Goal: Communication & Community: Answer question/provide support

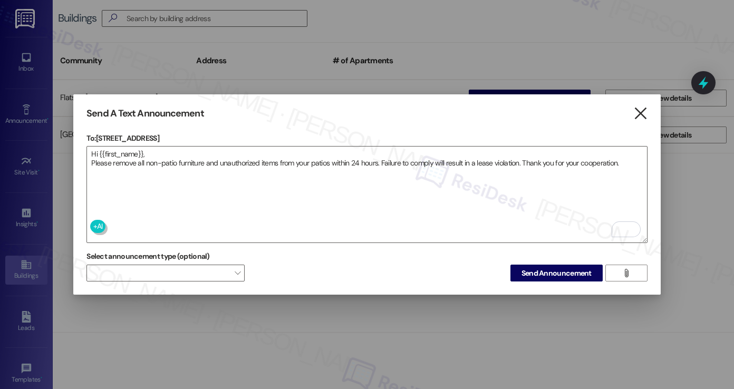
click at [634, 112] on icon "" at bounding box center [640, 113] width 14 height 11
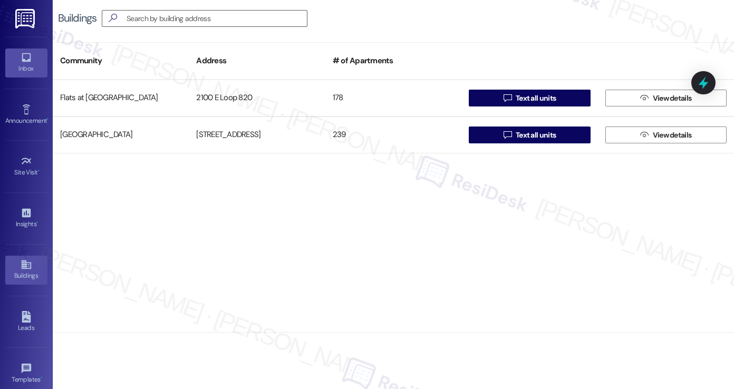
click at [32, 63] on div "Inbox" at bounding box center [26, 68] width 53 height 11
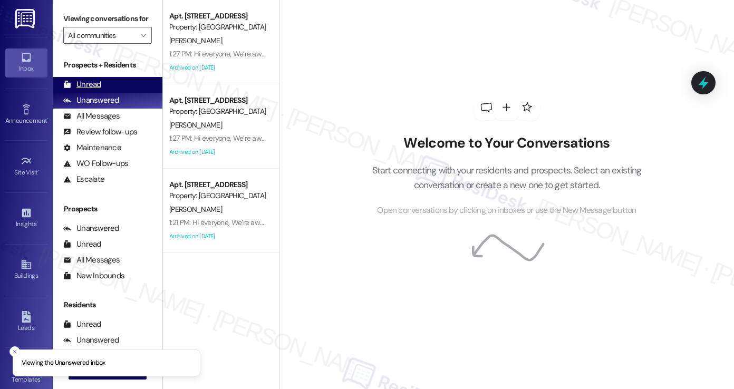
click at [106, 93] on div "Unread (0)" at bounding box center [108, 85] width 110 height 16
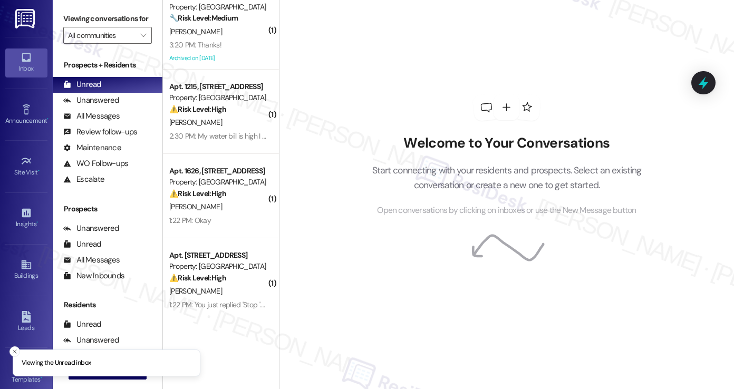
scroll to position [23, 0]
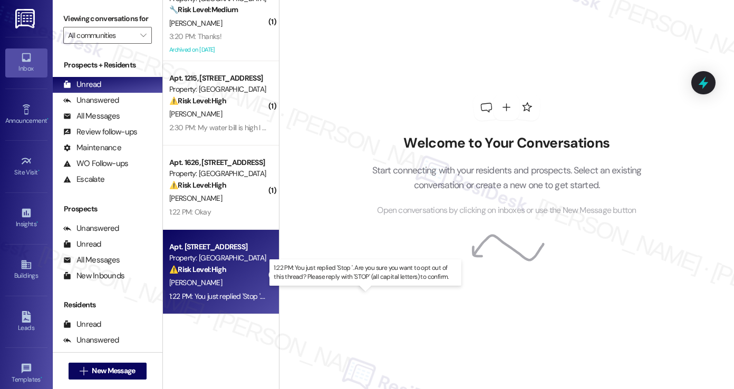
click at [218, 292] on div "1:22 PM: You just replied 'Stop '. Are you sure you want to opt out of this thr…" at bounding box center [370, 296] width 402 height 9
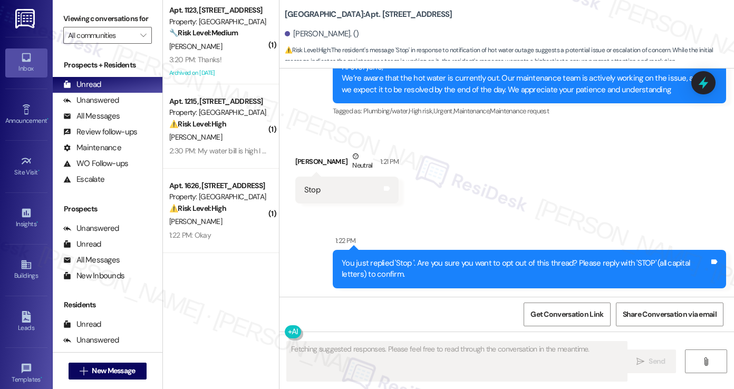
scroll to position [0, 0]
click at [213, 184] on div "( 1 ) Apt. 1123, [STREET_ADDRESS] Property: [GEOGRAPHIC_DATA] 🔧 Risk Level: Med…" at bounding box center [221, 157] width 116 height 314
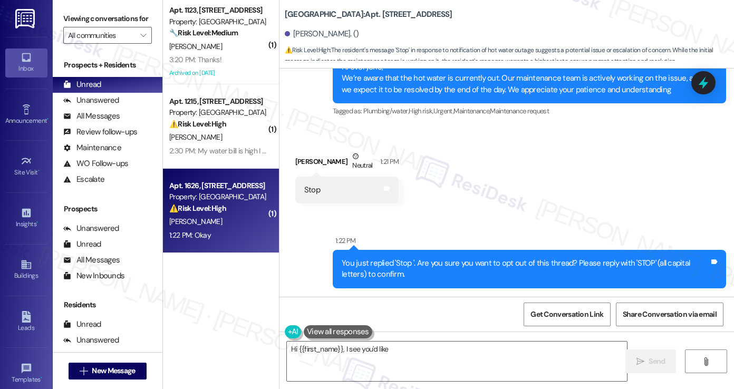
click at [262, 219] on div "[PERSON_NAME]" at bounding box center [218, 221] width 100 height 13
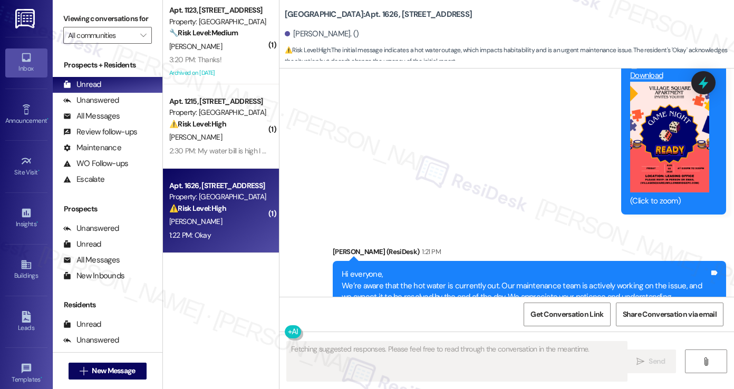
scroll to position [16631, 0]
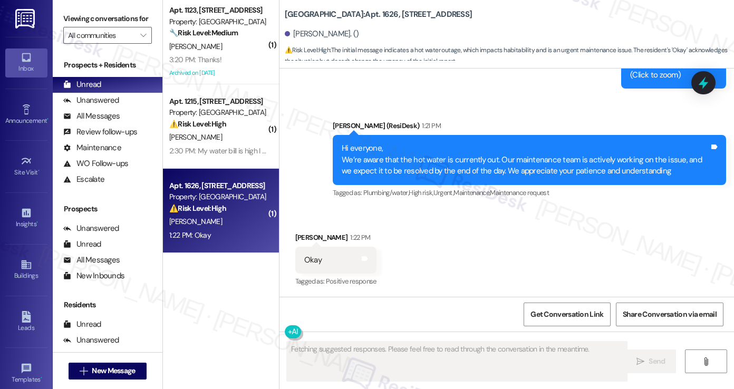
click at [417, 163] on div "Hi everyone, We’re aware that the hot water is currently out. Our maintenance t…" at bounding box center [526, 160] width 368 height 34
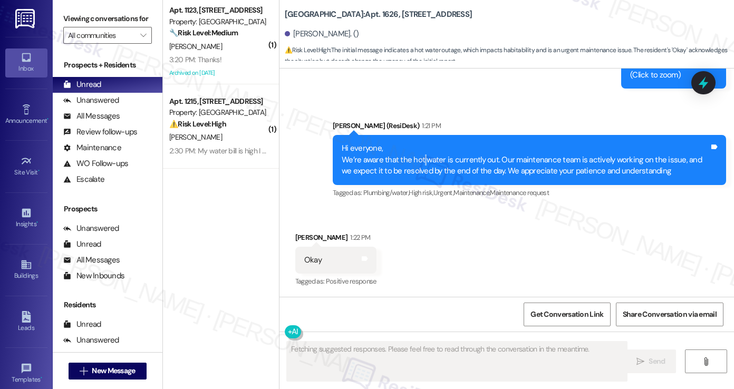
click at [417, 163] on div "Hi everyone, We’re aware that the hot water is currently out. Our maintenance t…" at bounding box center [526, 160] width 368 height 34
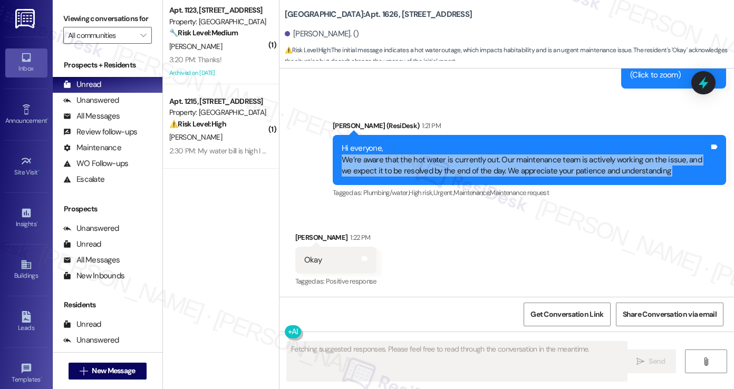
click at [417, 163] on div "Hi everyone, We’re aware that the hot water is currently out. Our maintenance t…" at bounding box center [526, 160] width 368 height 34
click at [376, 362] on textarea "Fetching suggested responses. Please feel free to read through the conversation…" at bounding box center [457, 362] width 340 height 40
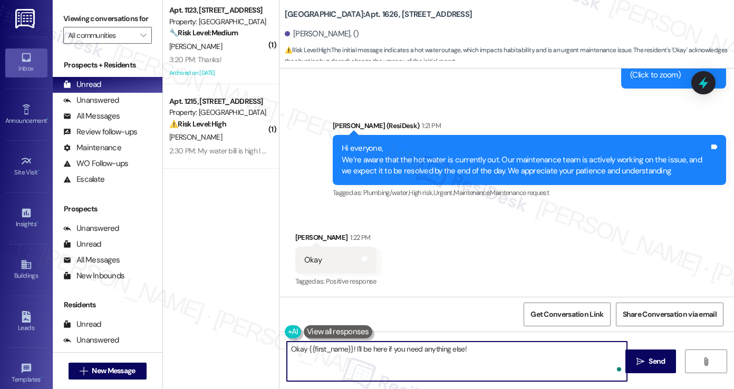
click at [384, 352] on textarea "Okay {{first_name}}! I'll be here if you need anything else!" at bounding box center [457, 362] width 340 height 40
click at [290, 350] on textarea "Okay {{first_name}}! I'll be here if you need anything else!" at bounding box center [457, 362] width 340 height 40
click at [287, 349] on textarea "{{first_name}}! I'll be here if you need anything else!" at bounding box center [457, 362] width 340 height 40
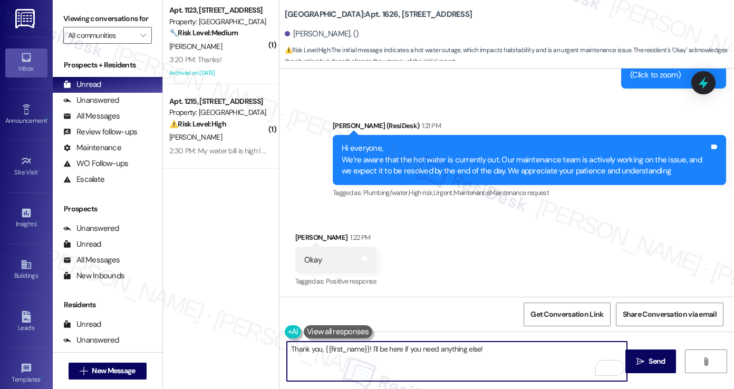
click at [513, 353] on textarea "Thank you, {{first_name}}! I'll be here if you need anything else!" at bounding box center [457, 362] width 340 height 40
type textarea "Thank you, {{first_name}}! I'll be here if you need anything else."
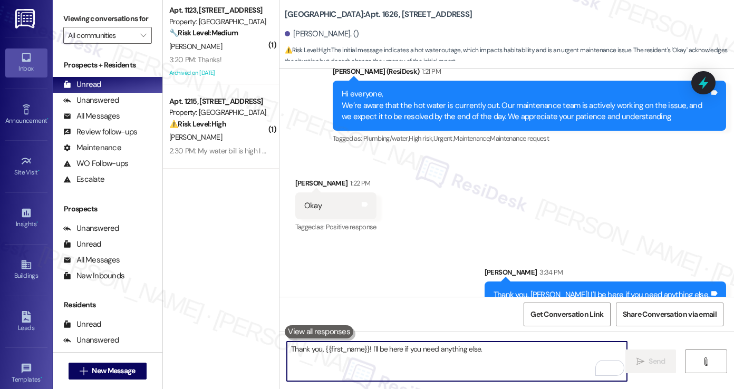
scroll to position [16705, 0]
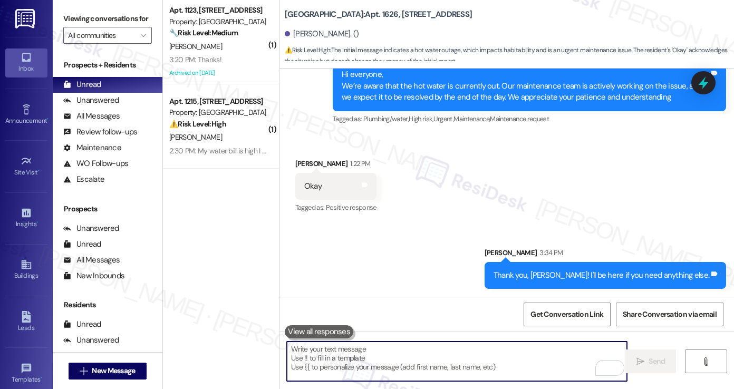
click at [223, 128] on strong "⚠️ Risk Level: High" at bounding box center [197, 123] width 57 height 9
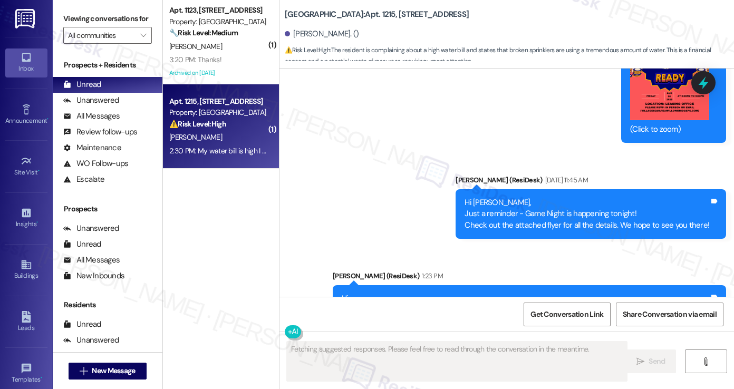
scroll to position [10853, 0]
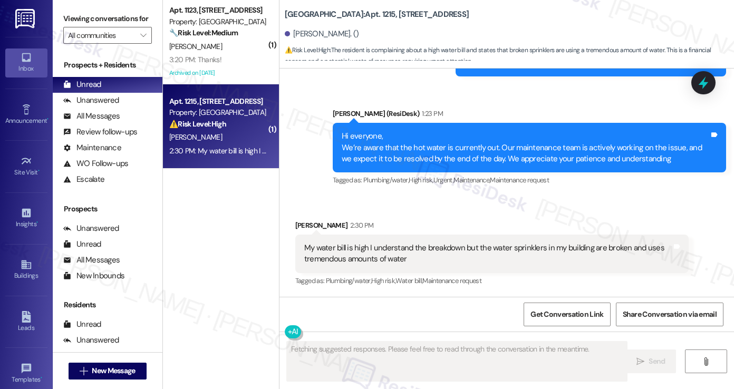
click at [397, 252] on div "My water bill is high I understand the breakdown but the water sprinklers in my…" at bounding box center [488, 254] width 368 height 23
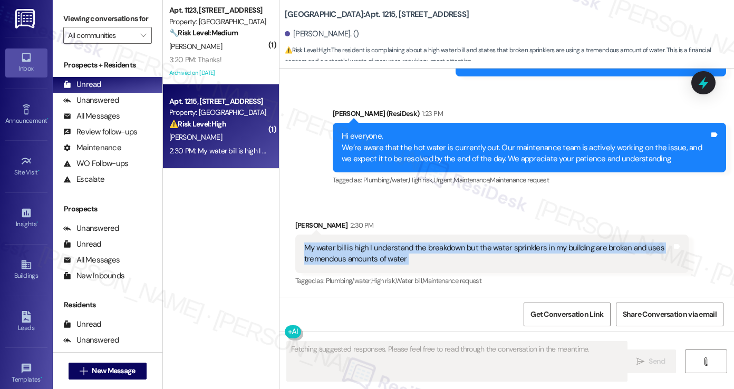
click at [397, 252] on div "My water bill is high I understand the breakdown but the water sprinklers in my…" at bounding box center [488, 254] width 368 height 23
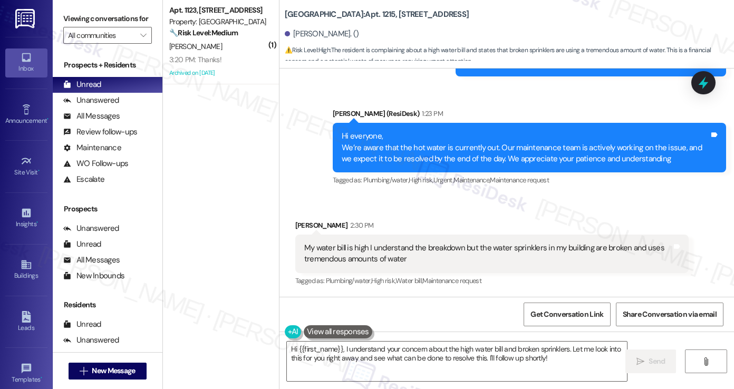
click at [405, 151] on div "Hi everyone, We’re aware that the hot water is currently out. Our maintenance t…" at bounding box center [526, 148] width 368 height 34
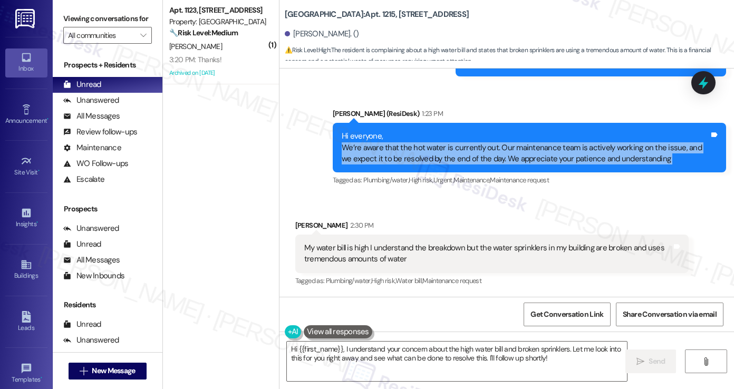
click at [405, 151] on div "Hi everyone, We’re aware that the hot water is currently out. Our maintenance t…" at bounding box center [526, 148] width 368 height 34
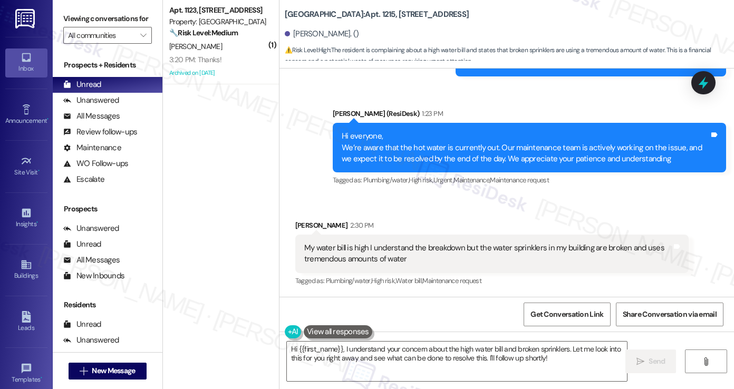
click at [341, 252] on div "My water bill is high I understand the breakdown but the water sprinklers in my…" at bounding box center [488, 254] width 368 height 23
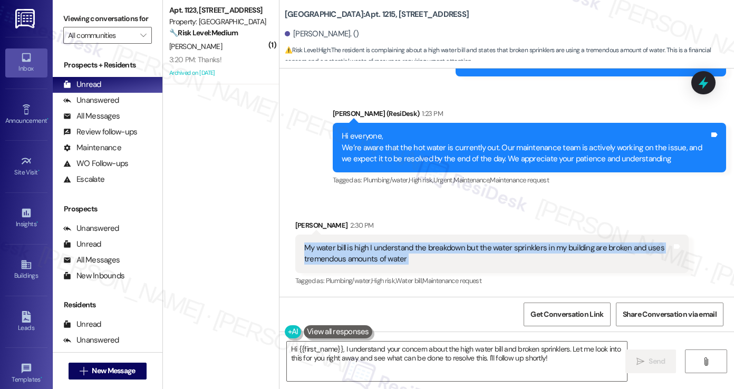
click at [341, 252] on div "My water bill is high I understand the breakdown but the water sprinklers in my…" at bounding box center [488, 254] width 368 height 23
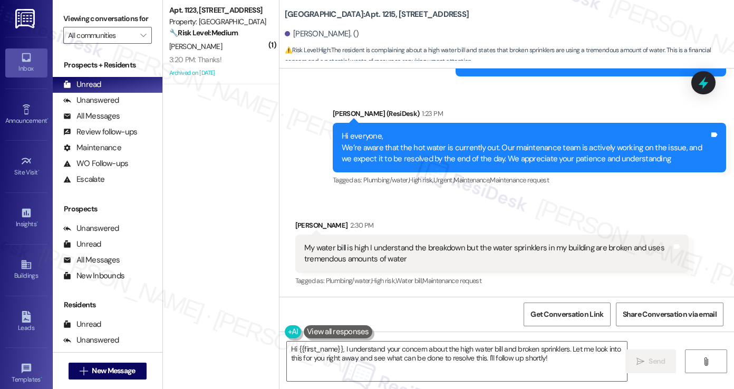
click at [426, 210] on div "Received via SMS [PERSON_NAME] 2:30 PM My water bill is high I understand the b…" at bounding box center [507, 246] width 455 height 100
click at [405, 247] on div "My water bill is high I understand the breakdown but the water sprinklers in my…" at bounding box center [488, 254] width 368 height 23
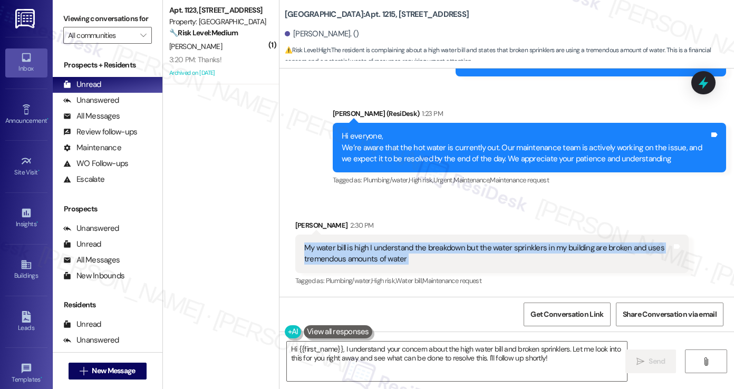
click at [405, 247] on div "My water bill is high I understand the breakdown but the water sprinklers in my…" at bounding box center [488, 254] width 368 height 23
copy div "My water bill is high I understand the breakdown but the water sprinklers in my…"
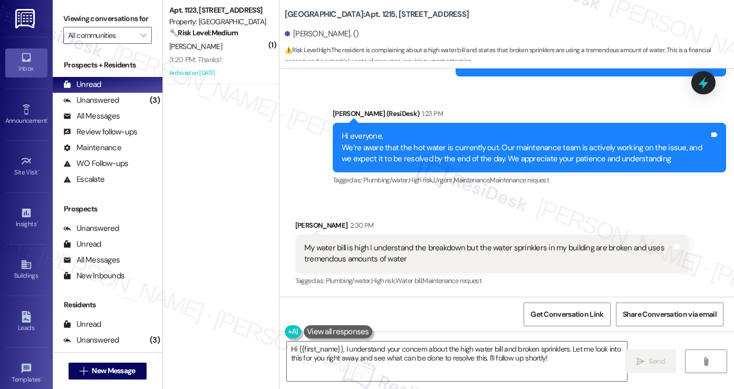
click at [79, 16] on label "Viewing conversations for" at bounding box center [107, 19] width 89 height 16
click at [96, 18] on label "Viewing conversations for" at bounding box center [107, 19] width 89 height 16
click at [383, 348] on textarea "Hi {{first_name}}, I understand your concern about the high water bill and brok…" at bounding box center [457, 362] width 340 height 40
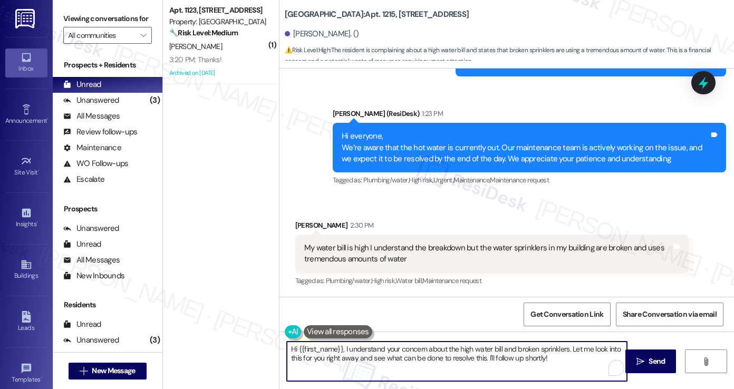
click at [383, 348] on textarea "Hi {{first_name}}, I understand your concern about the high water bill and brok…" at bounding box center [457, 362] width 340 height 40
click at [496, 354] on textarea "Hi {{first_name}}, I understand your concern about the high water bill and brok…" at bounding box center [457, 362] width 340 height 40
drag, startPoint x: 561, startPoint y: 360, endPoint x: 566, endPoint y: 351, distance: 10.4
click at [566, 351] on textarea "Hi {{first_name}}, I understand your concern about the high water bill and brok…" at bounding box center [457, 362] width 340 height 40
paste textarea "Thank you for letting me know about your concern with the water bill. Could you…"
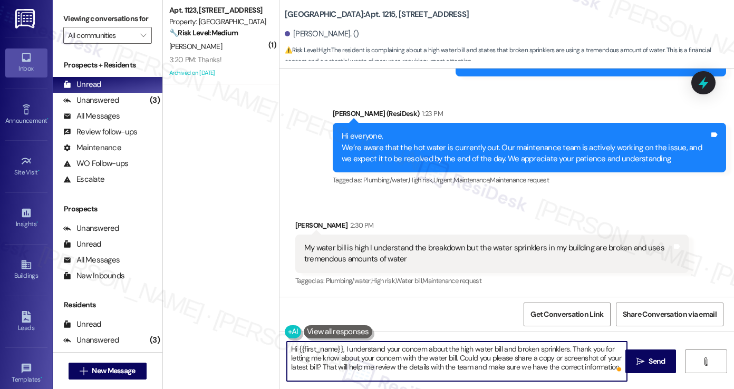
click at [464, 359] on textarea "Hi {{first_name}}, I understand your concern about the high water bill and brok…" at bounding box center [457, 362] width 340 height 40
click at [450, 359] on textarea "Hi {{first_name}}, I understand your concern about the high water bill and brok…" at bounding box center [457, 362] width 340 height 40
drag, startPoint x: 473, startPoint y: 358, endPoint x: 568, endPoint y: 339, distance: 96.8
click at [568, 339] on div "Hi {{first_name}}, I understand your concern about the high water bill and brok…" at bounding box center [507, 371] width 455 height 79
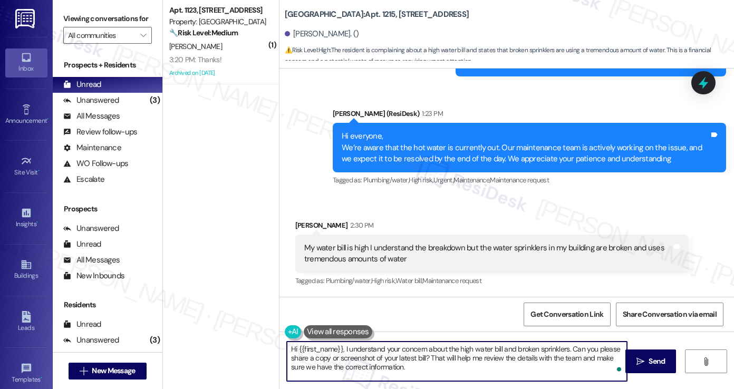
click at [477, 358] on textarea "Hi {{first_name}}, I understand your concern about the high water bill and brok…" at bounding box center [457, 362] width 340 height 40
click at [417, 366] on textarea "Hi {{first_name}}, I understand your concern about the high water bill and brok…" at bounding box center [457, 362] width 340 height 40
type textarea "Hi {{first_name}}, I understand your concern about the high water bill and brok…"
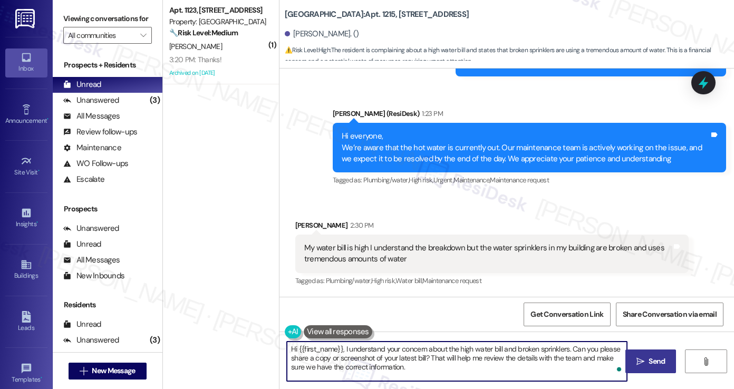
click at [644, 362] on span " Send" at bounding box center [651, 361] width 33 height 11
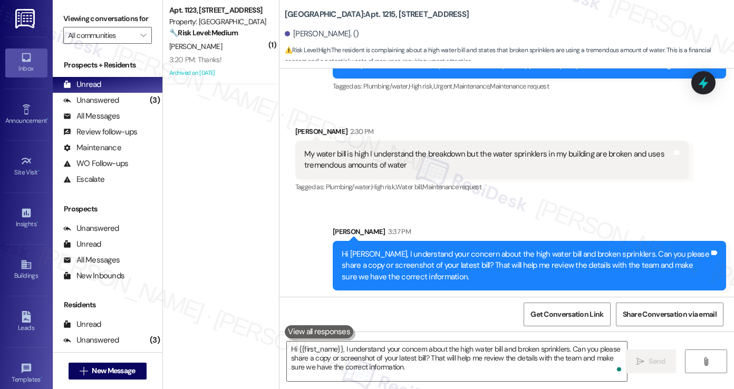
scroll to position [10949, 0]
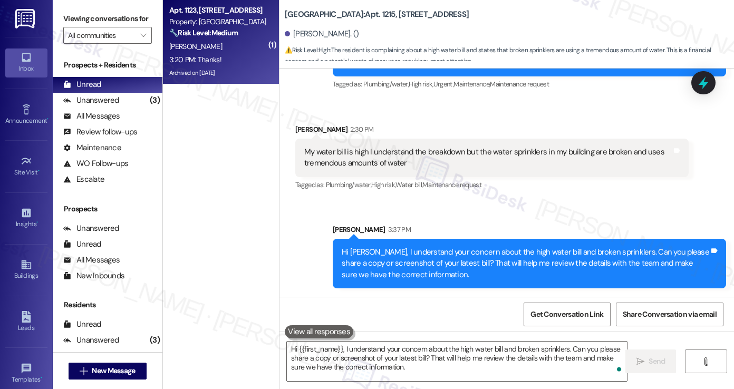
click at [197, 31] on strong "🔧 Risk Level: Medium" at bounding box center [203, 32] width 69 height 9
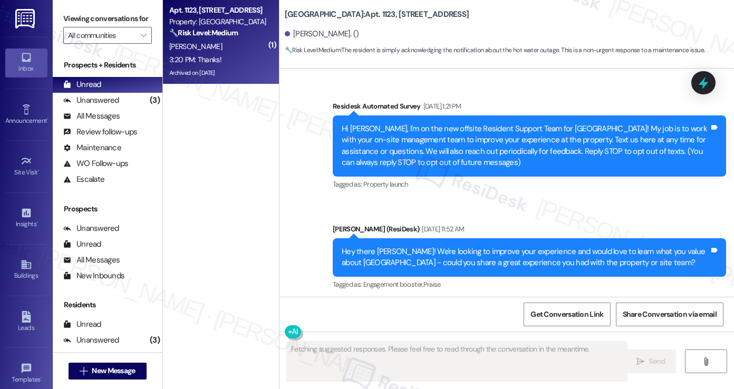
scroll to position [16151, 0]
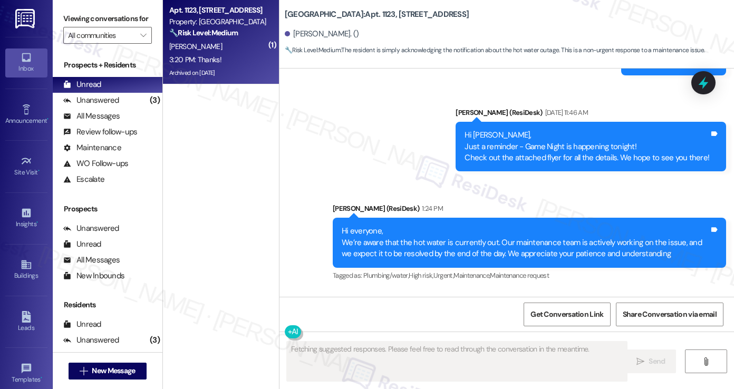
click at [410, 226] on div "Hi everyone, We’re aware that the hot water is currently out. Our maintenance t…" at bounding box center [526, 243] width 368 height 34
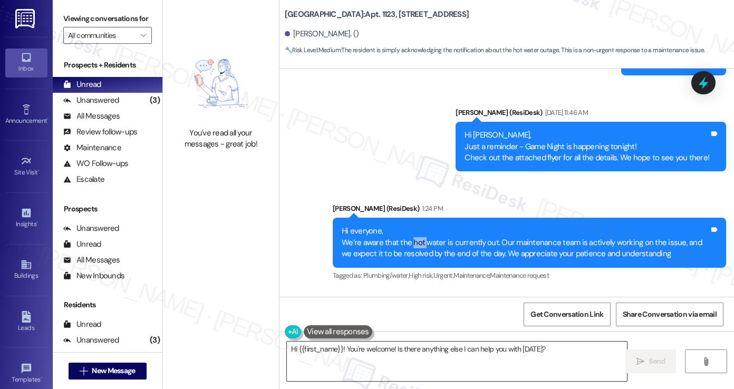
click at [359, 353] on textarea "Hi {{first_name}}! You're welcome! Is there anything else I can help you with […" at bounding box center [457, 362] width 340 height 40
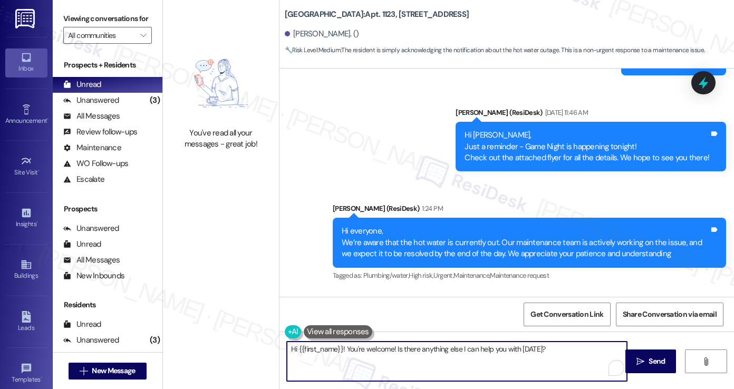
click at [341, 349] on textarea "Hi {{first_name}}! You're welcome! Is there anything else I can help you with […" at bounding box center [457, 362] width 340 height 40
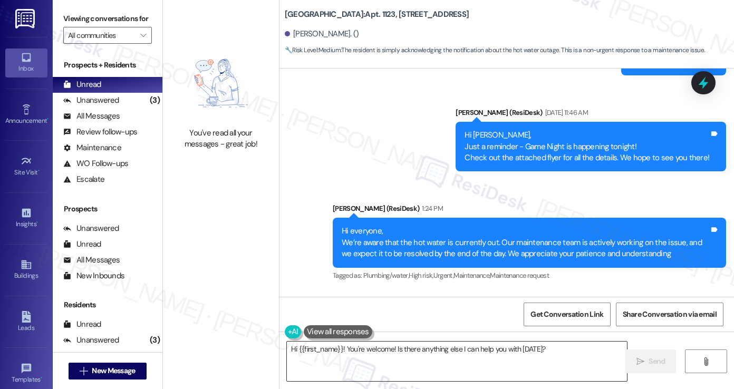
click at [354, 348] on textarea "Hi {{first_name}}! You're welcome! Is there anything else I can help you with […" at bounding box center [457, 362] width 340 height 40
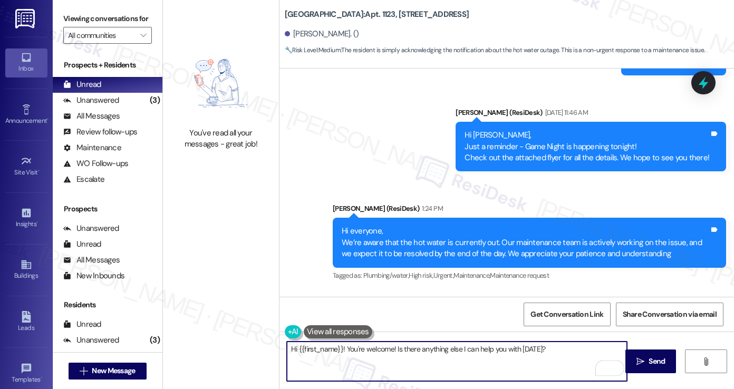
drag, startPoint x: 342, startPoint y: 349, endPoint x: 274, endPoint y: 348, distance: 68.1
click at [279, 348] on div "[GEOGRAPHIC_DATA]: Apt. 1123, [STREET_ADDRESS] [PERSON_NAME]. () 🔧 Risk Level: …" at bounding box center [506, 194] width 455 height 389
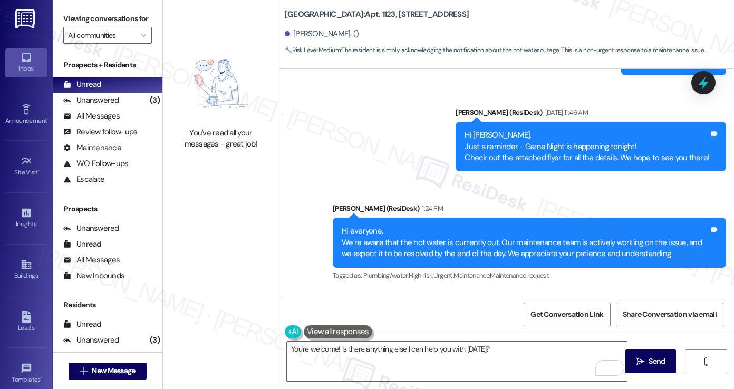
click at [296, 315] on div "[PERSON_NAME] 3:20 PM" at bounding box center [334, 322] width 79 height 15
copy div "[PERSON_NAME]"
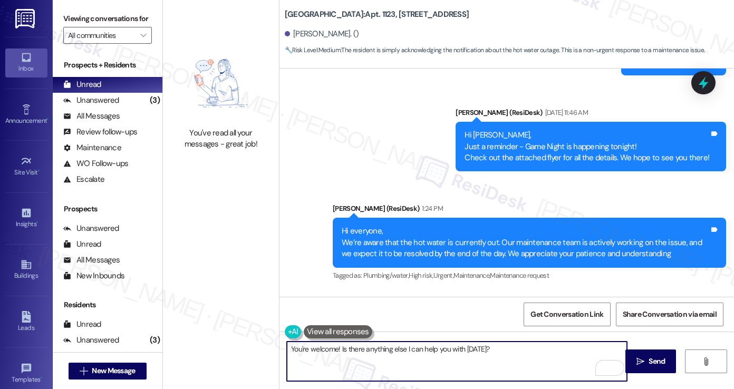
click at [335, 348] on textarea "You're welcome! Is there anything else I can help you with [DATE]?" at bounding box center [457, 362] width 340 height 40
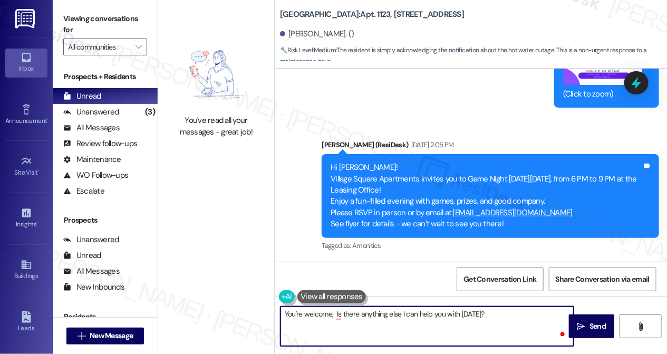
paste textarea "[PERSON_NAME]"
click at [516, 314] on textarea "You're welcome, [PERSON_NAME]! Is there anything else I can help you with [DATE…" at bounding box center [427, 326] width 293 height 40
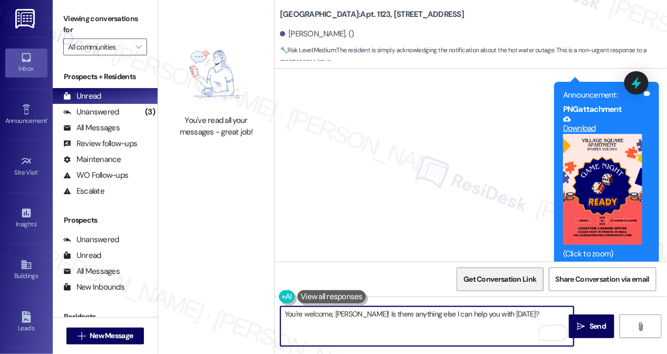
scroll to position [16426, 0]
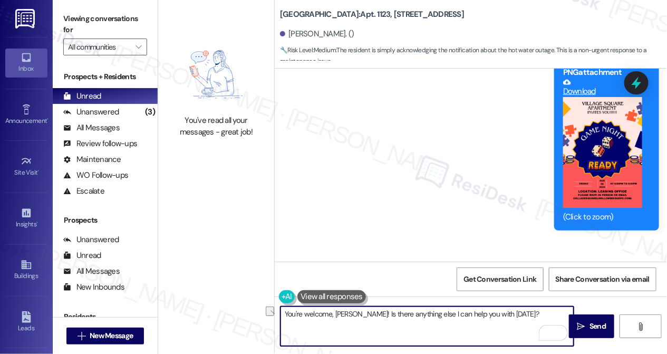
drag, startPoint x: 506, startPoint y: 314, endPoint x: 356, endPoint y: 314, distance: 150.9
click at [356, 314] on textarea "You're welcome, [PERSON_NAME]! Is there anything else I can help you with [DATE…" at bounding box center [427, 326] width 293 height 40
type textarea "You're welcome, [PERSON_NAME]! If you have any questions or concerns, please do…"
click at [426, 326] on textarea "You're welcome, [PERSON_NAME]! If you have any questions or concerns, please do…" at bounding box center [427, 326] width 293 height 40
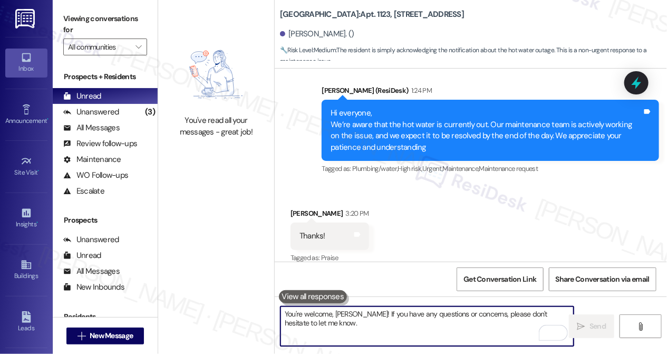
scroll to position [16736, 0]
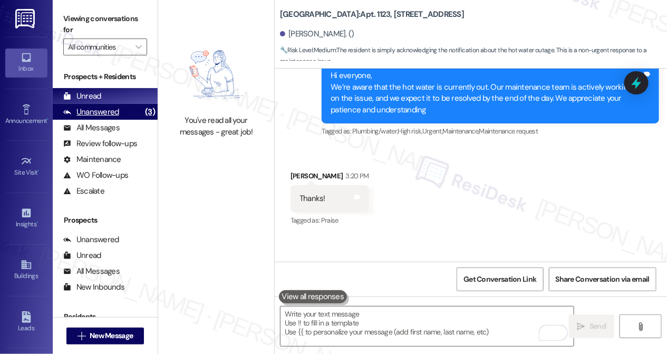
click at [89, 109] on div "Unanswered" at bounding box center [91, 112] width 56 height 11
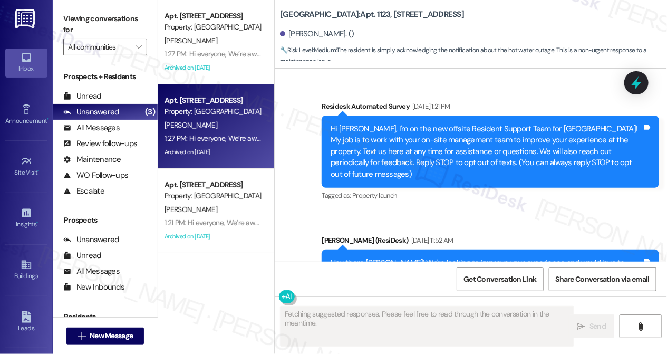
scroll to position [16651, 0]
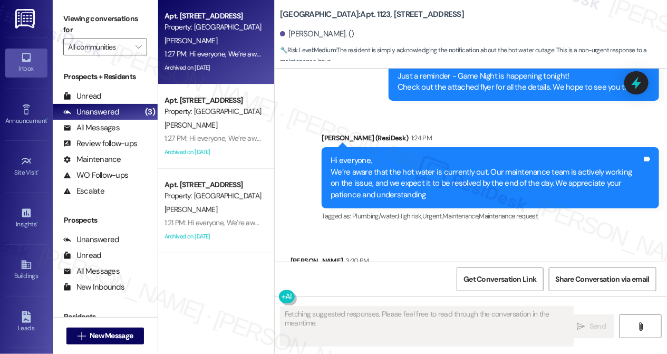
click at [220, 57] on div "1:27 PM: Hi everyone, We’re aware that the hot water is currently out. Our main…" at bounding box center [513, 53] width 697 height 9
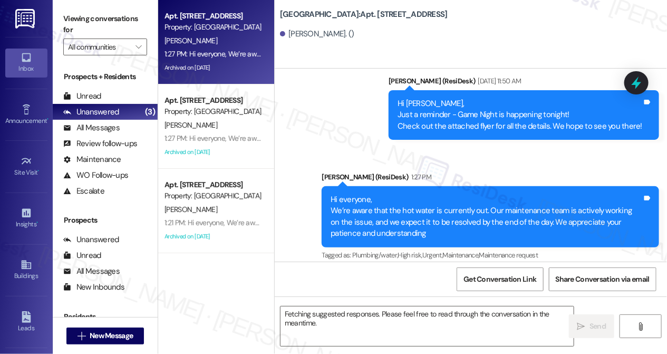
scroll to position [4972, 0]
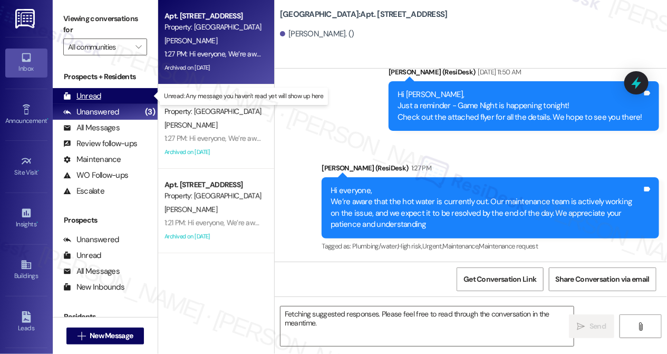
click at [104, 94] on div "Unread (0)" at bounding box center [105, 96] width 105 height 16
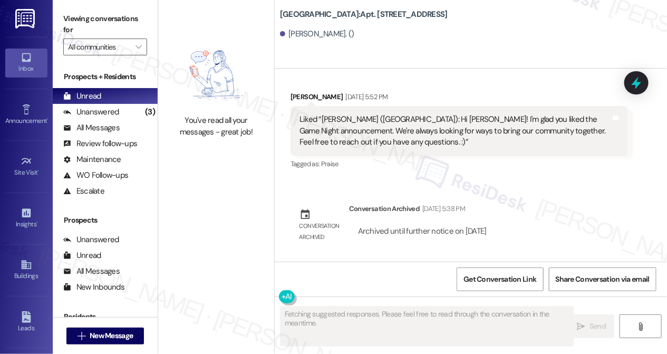
scroll to position [4675, 0]
